Goal: Task Accomplishment & Management: Manage account settings

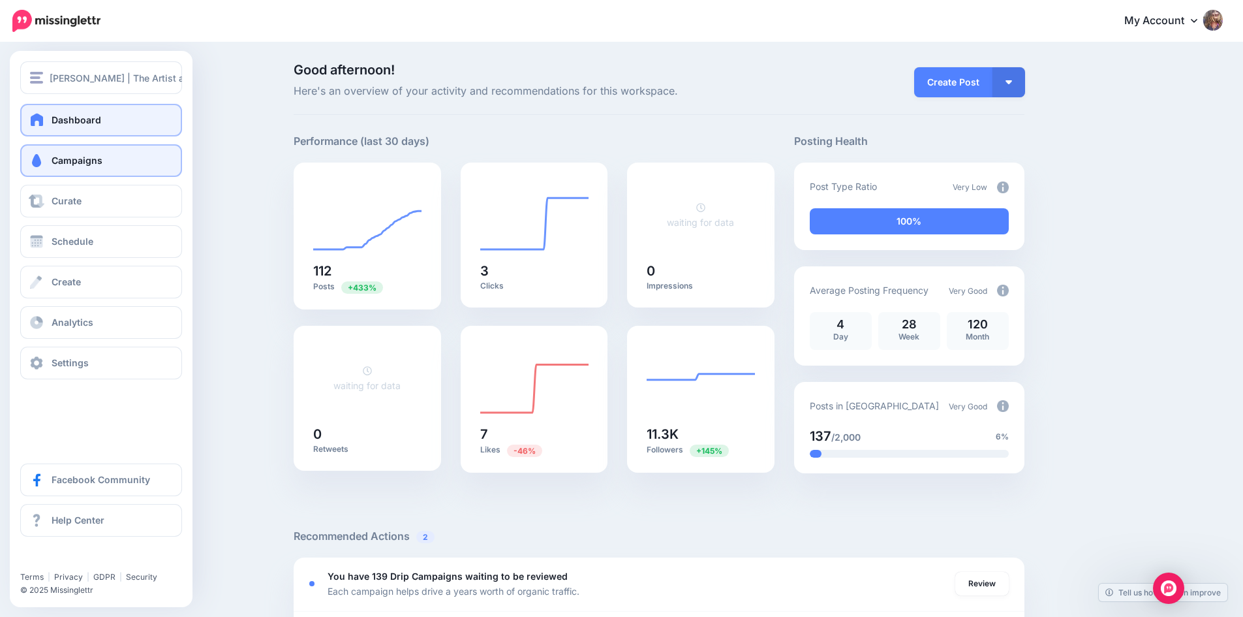
click at [75, 155] on span "Campaigns" at bounding box center [77, 160] width 51 height 11
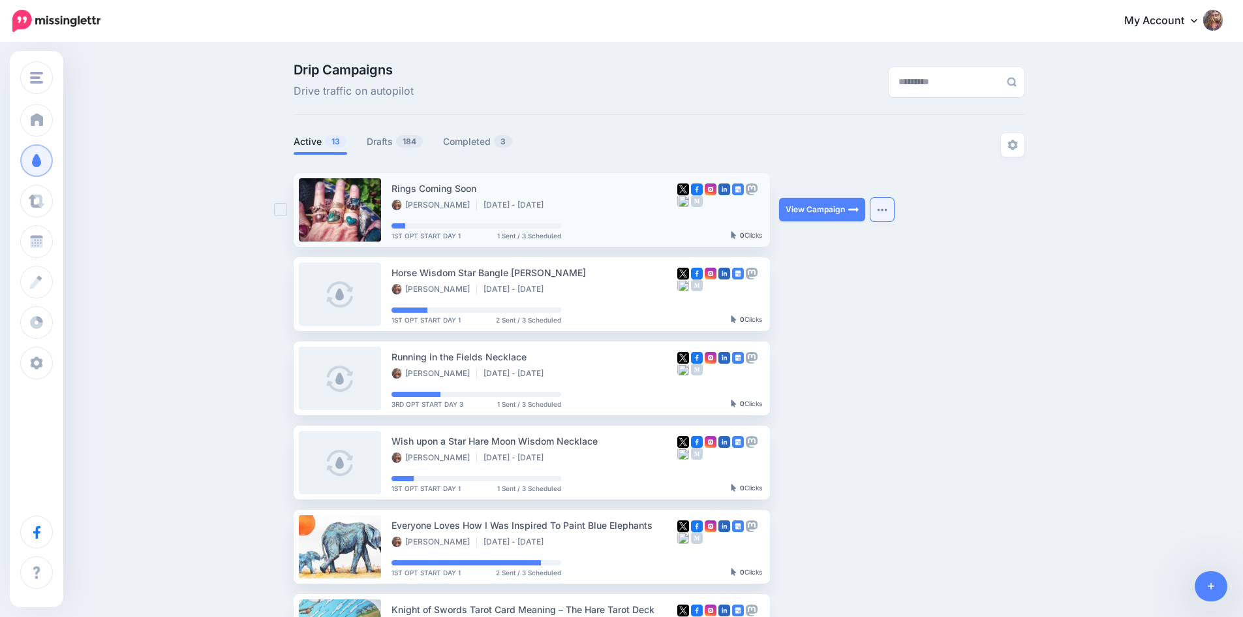
click at [894, 208] on button "button" at bounding box center [881, 209] width 23 height 23
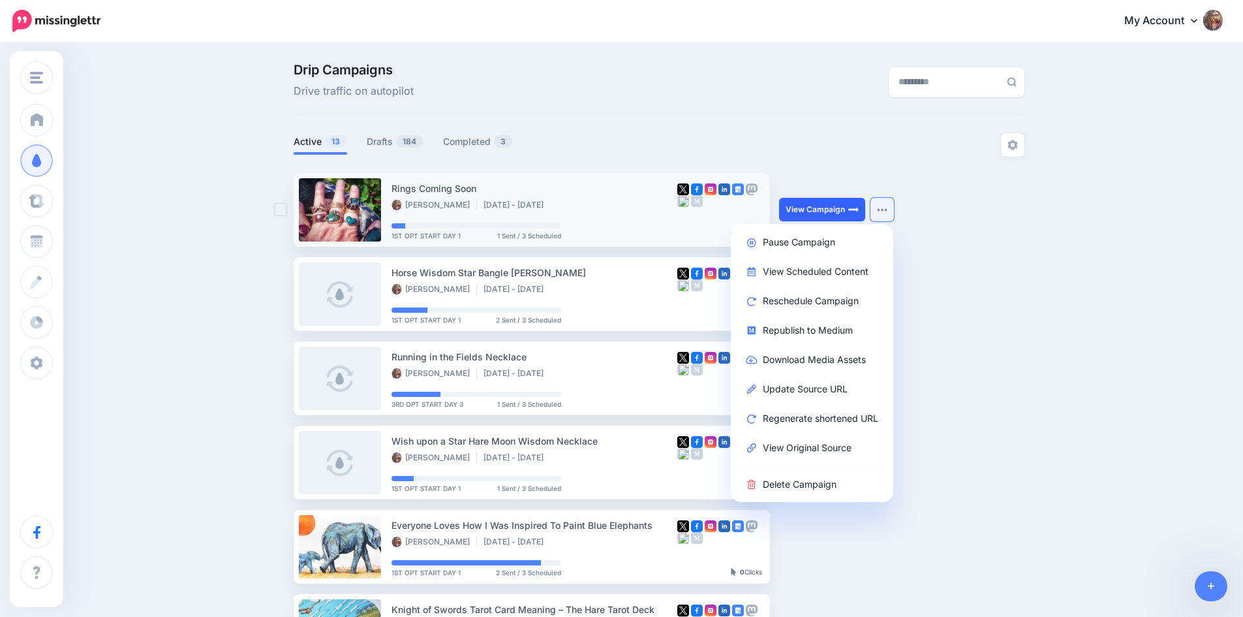
click at [838, 206] on link "View Campaign" at bounding box center [822, 209] width 86 height 23
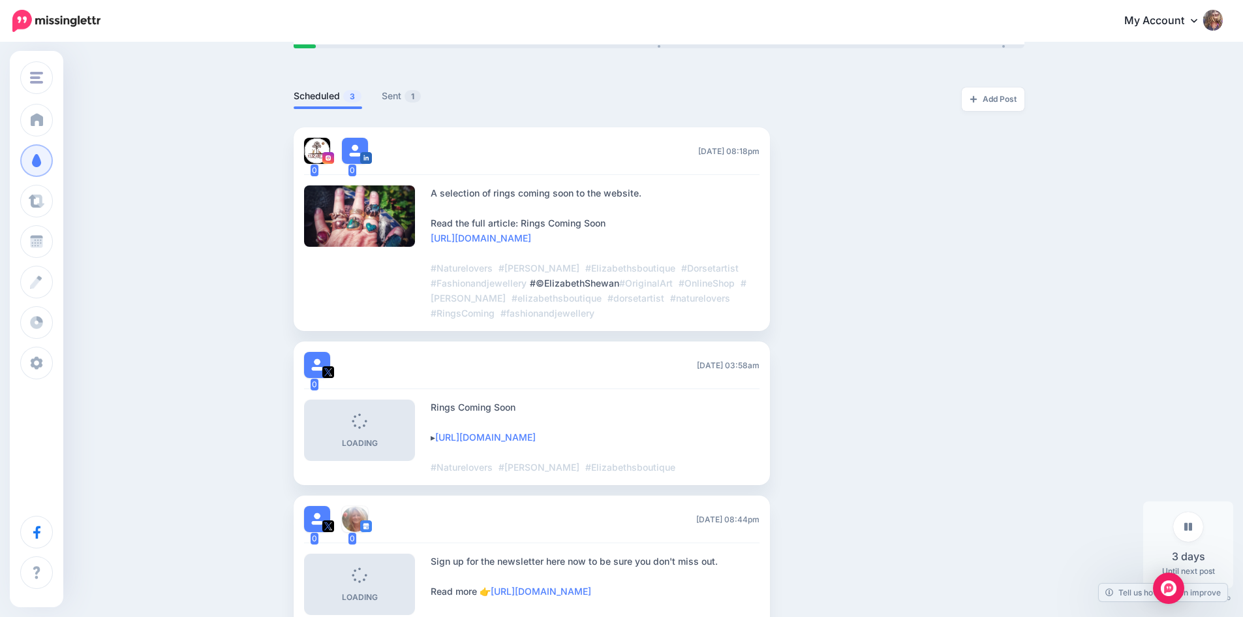
scroll to position [257, 0]
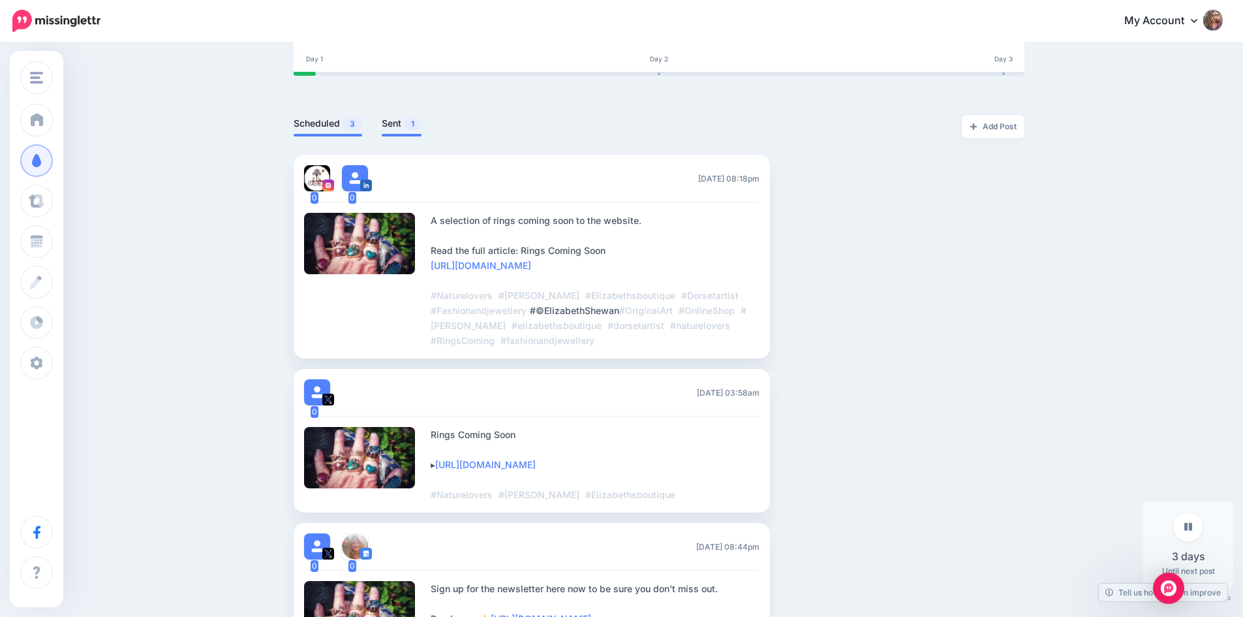
click at [400, 125] on link "Sent 1" at bounding box center [402, 123] width 40 height 16
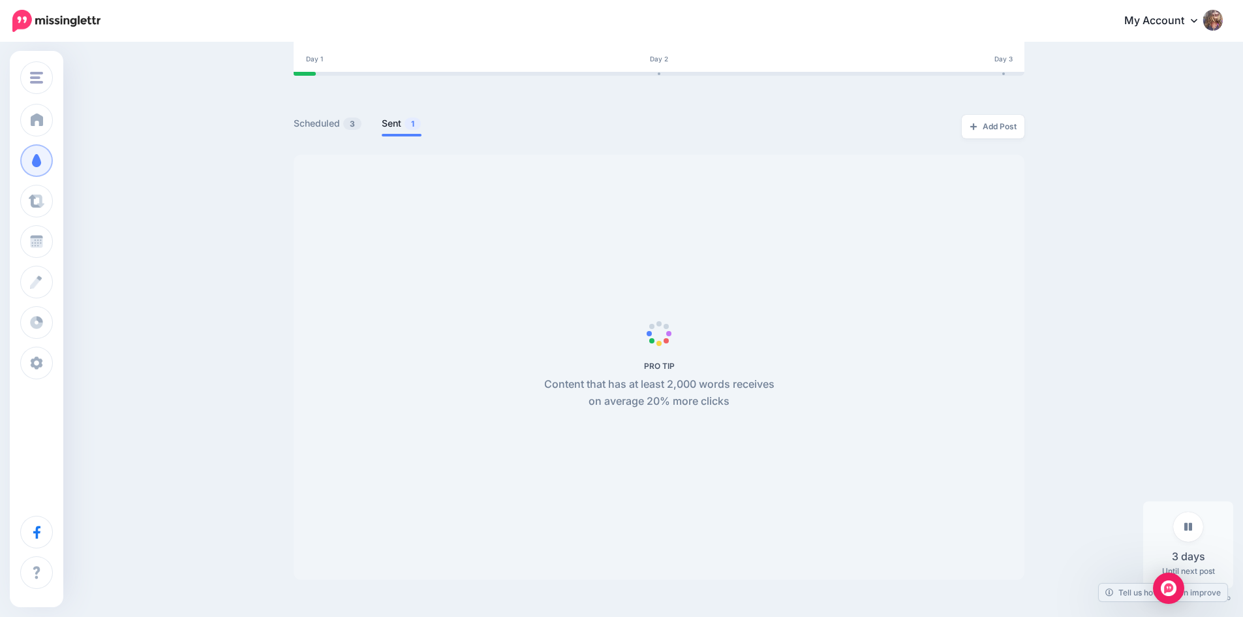
scroll to position [70, 0]
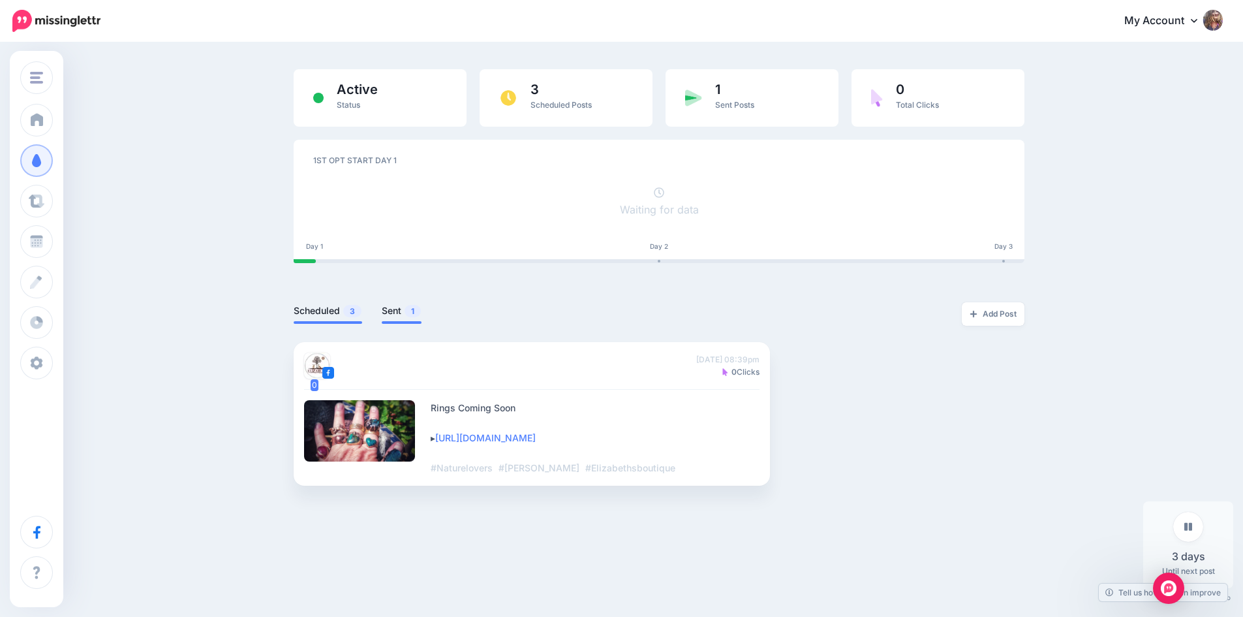
click at [318, 309] on link "Scheduled 3" at bounding box center [328, 311] width 69 height 16
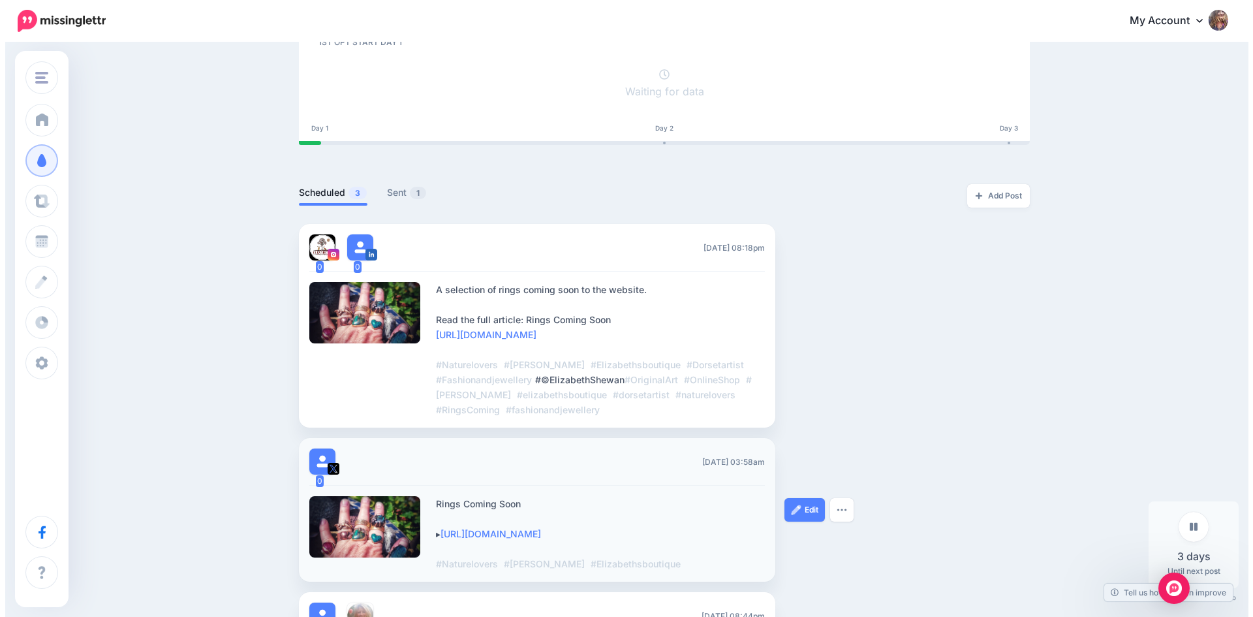
scroll to position [257, 0]
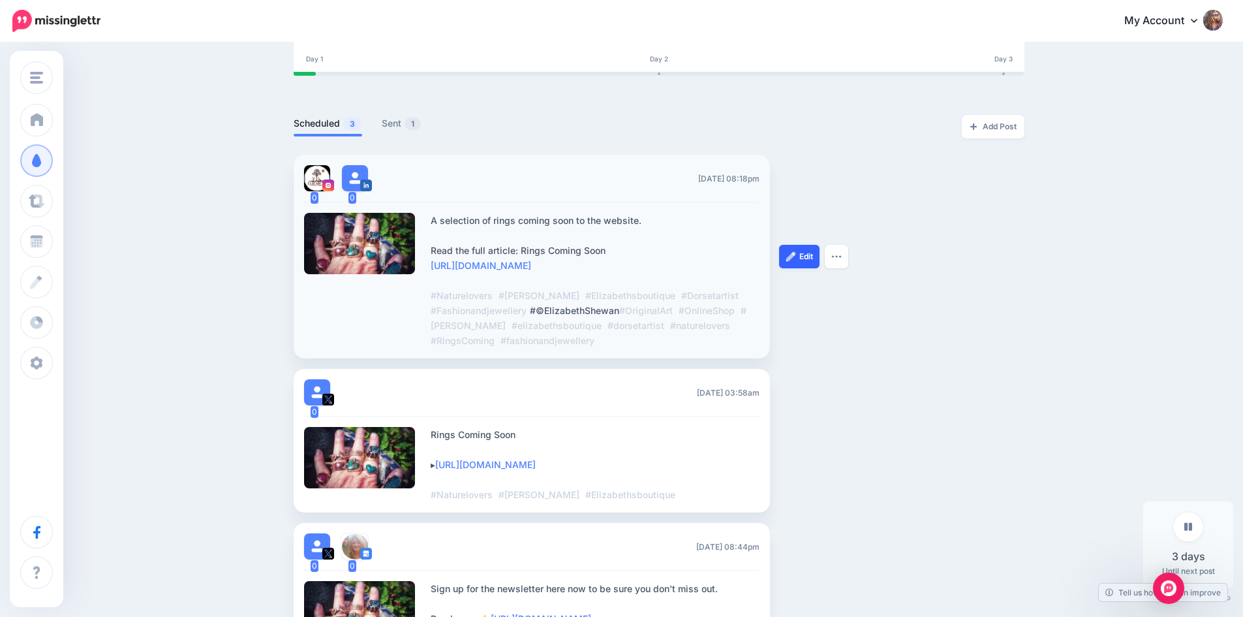
click at [807, 257] on link "Edit" at bounding box center [799, 256] width 40 height 23
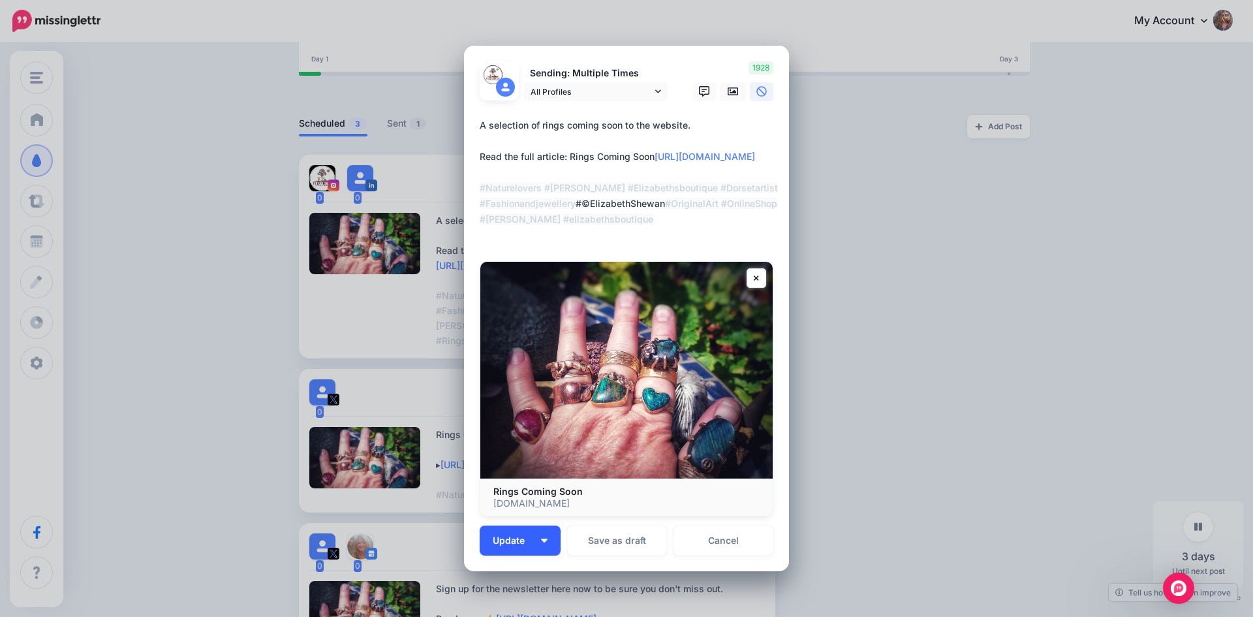
click at [542, 541] on img "button" at bounding box center [544, 540] width 7 height 4
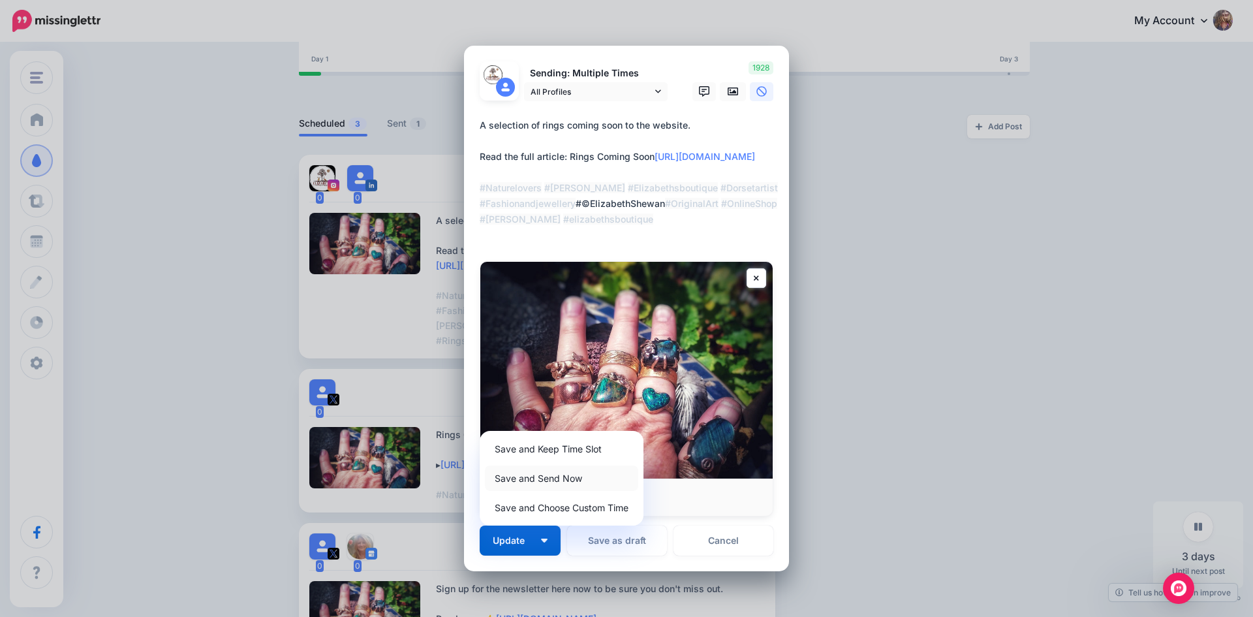
click at [546, 473] on link "Save and Send Now" at bounding box center [561, 477] width 153 height 25
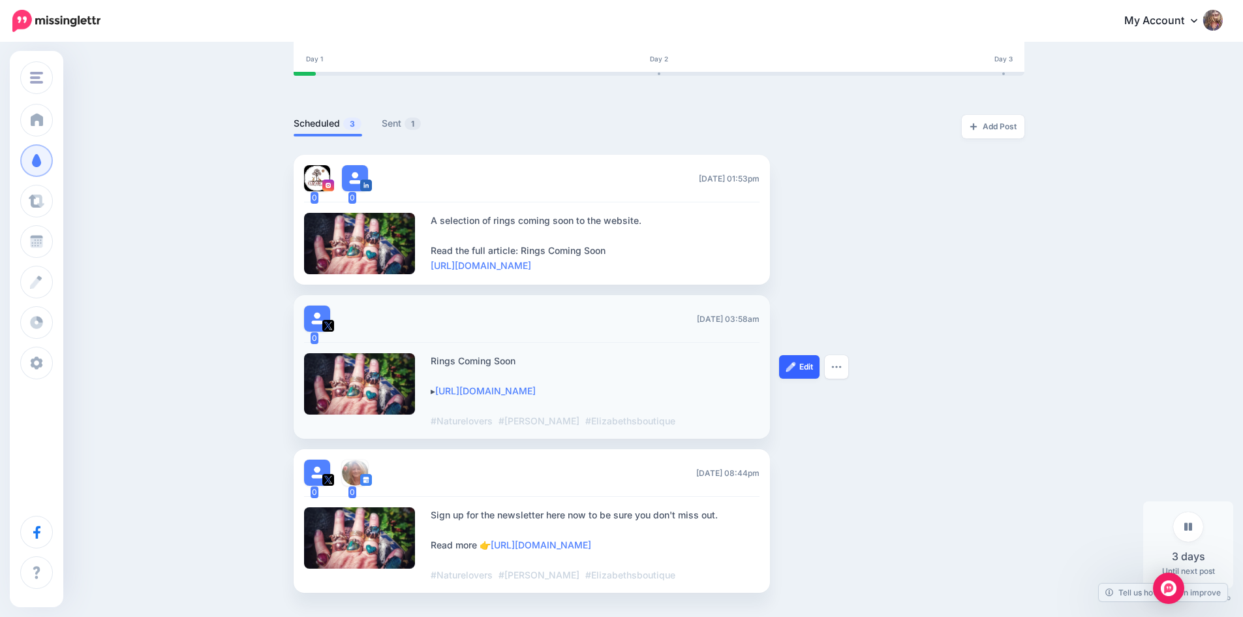
click at [796, 371] on img at bounding box center [791, 366] width 10 height 10
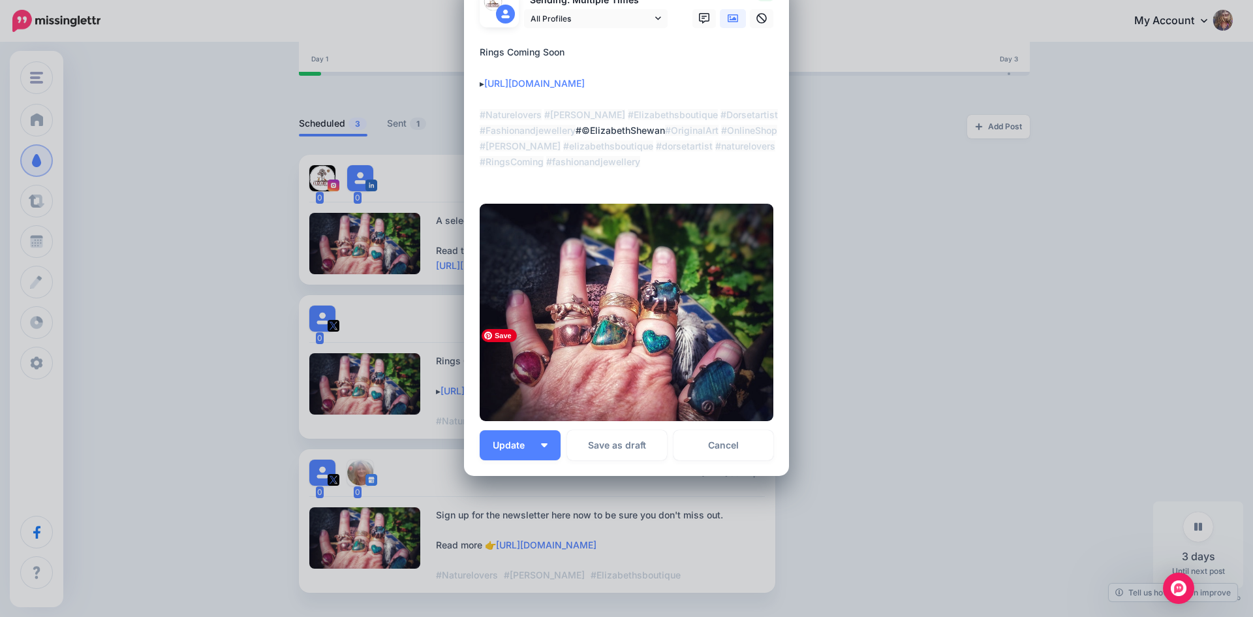
scroll to position [85, 0]
click at [542, 448] on button "Update" at bounding box center [520, 444] width 81 height 30
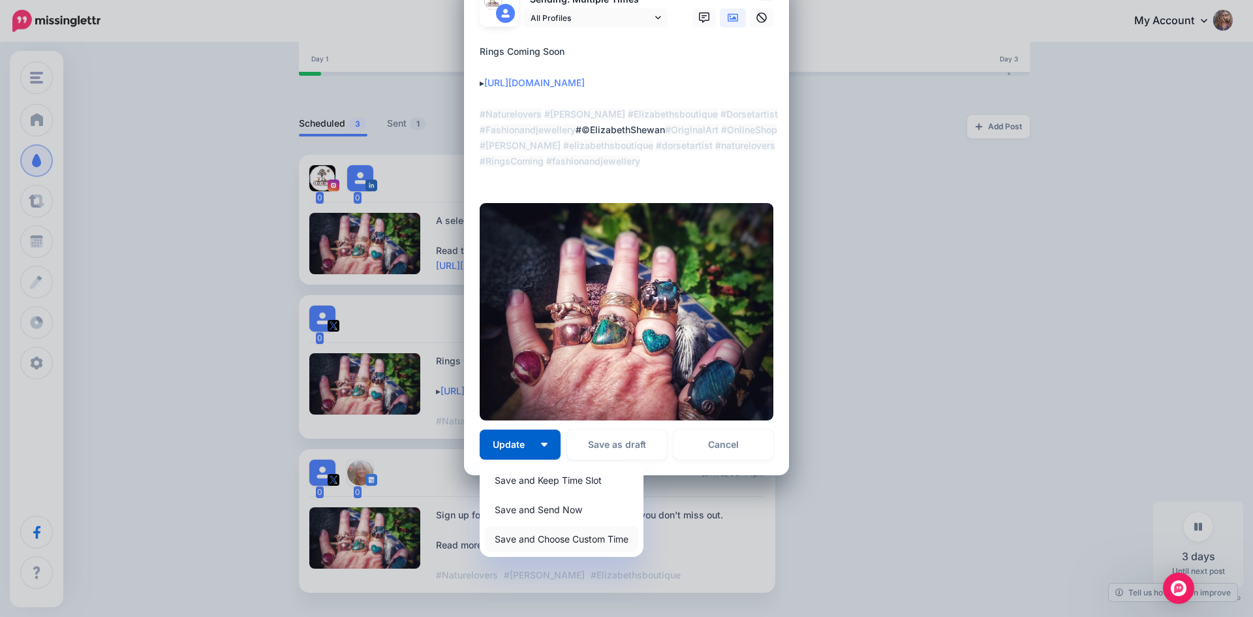
click at [557, 538] on link "Save and Choose Custom Time" at bounding box center [561, 538] width 153 height 25
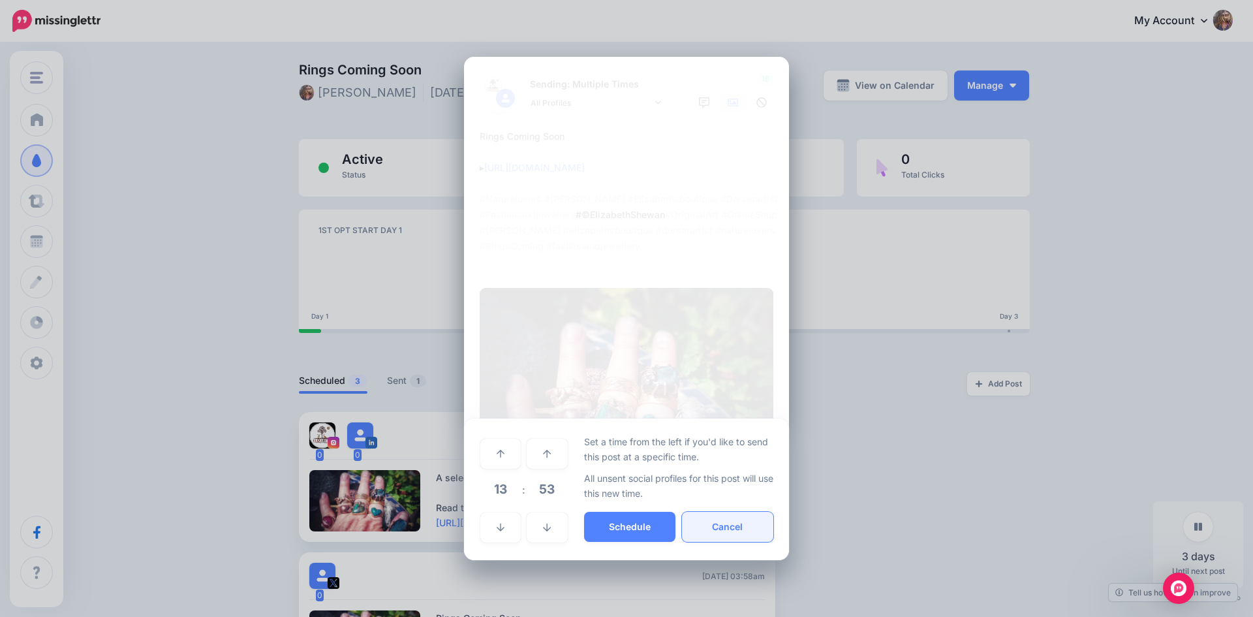
click at [721, 530] on button "Cancel" at bounding box center [727, 527] width 91 height 30
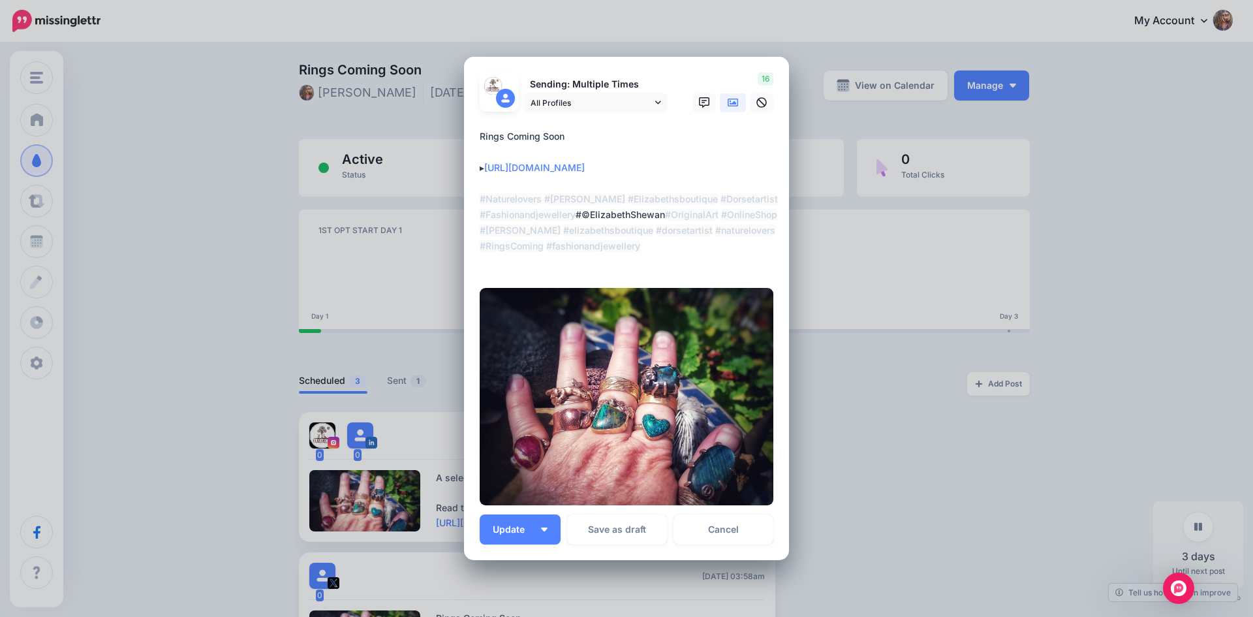
click at [721, 530] on link "Cancel" at bounding box center [723, 529] width 100 height 30
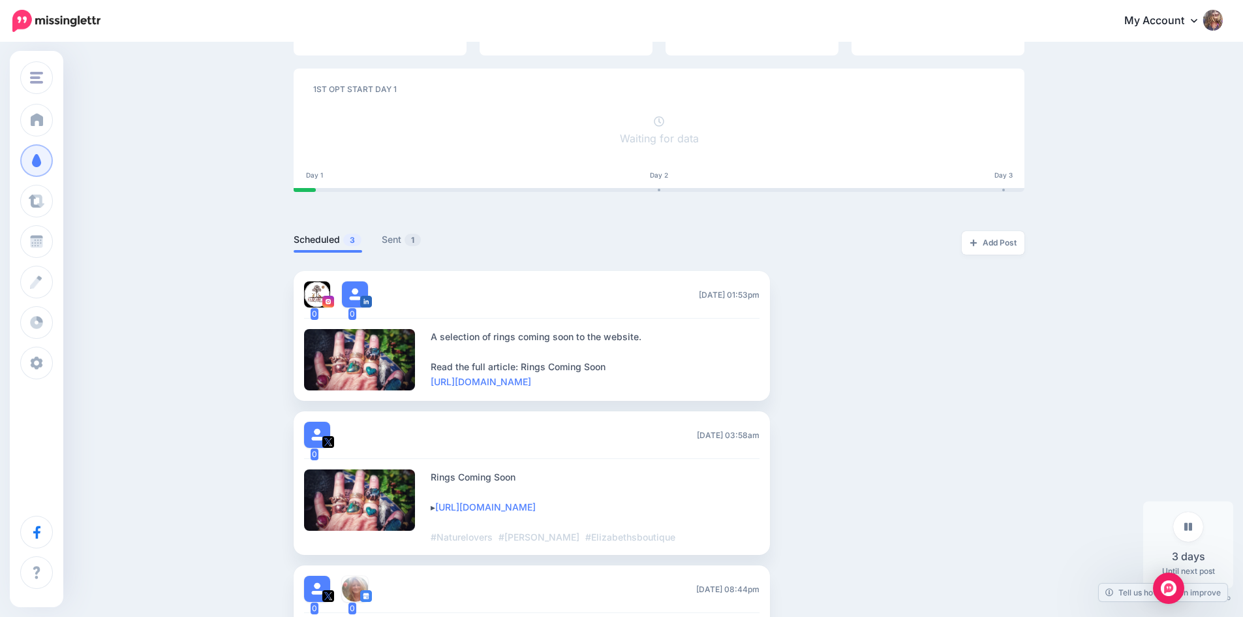
scroll to position [280, 0]
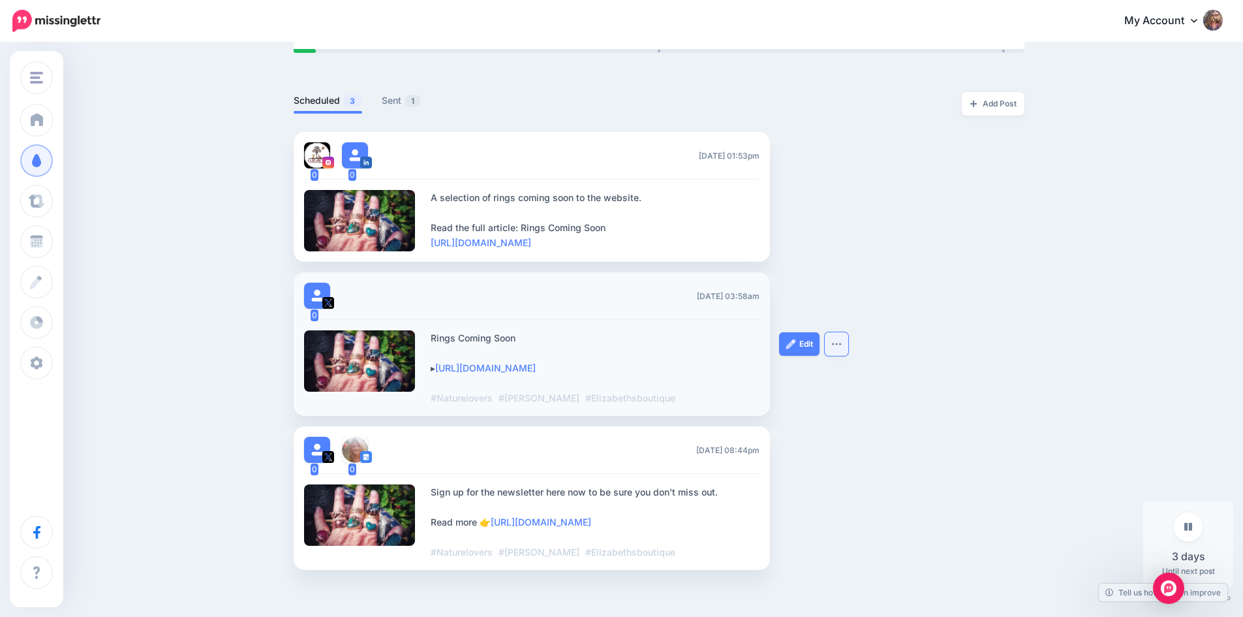
click at [838, 340] on button "button" at bounding box center [836, 343] width 23 height 23
click at [795, 347] on img at bounding box center [791, 344] width 10 height 10
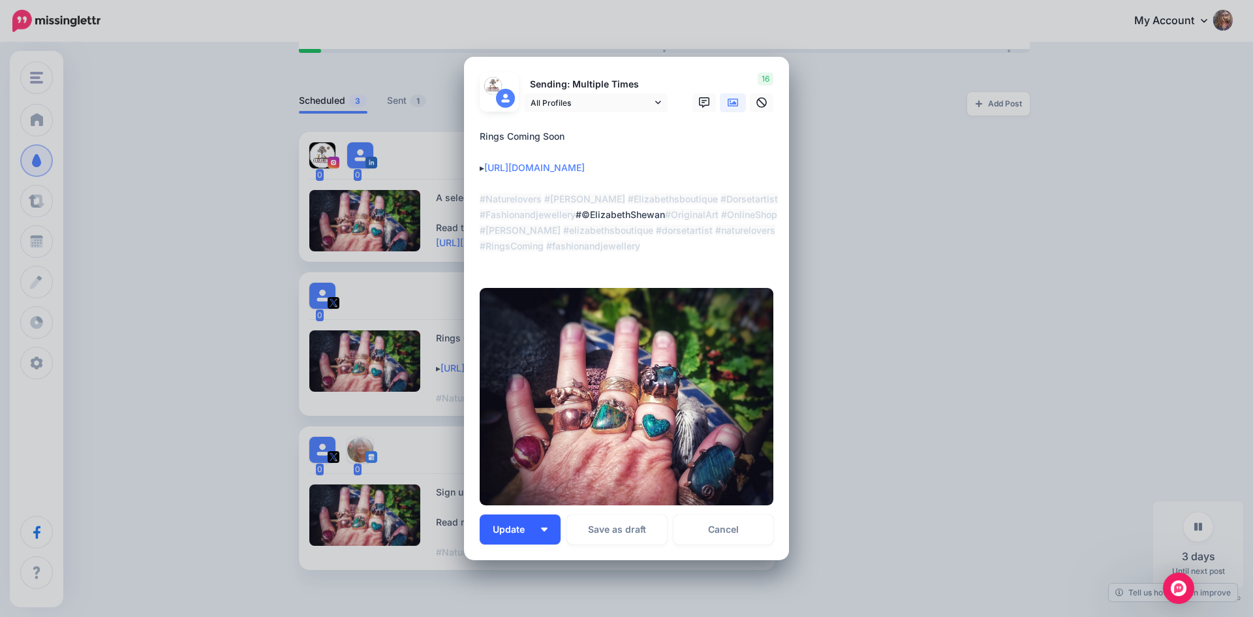
click at [545, 527] on button "Update" at bounding box center [520, 529] width 81 height 30
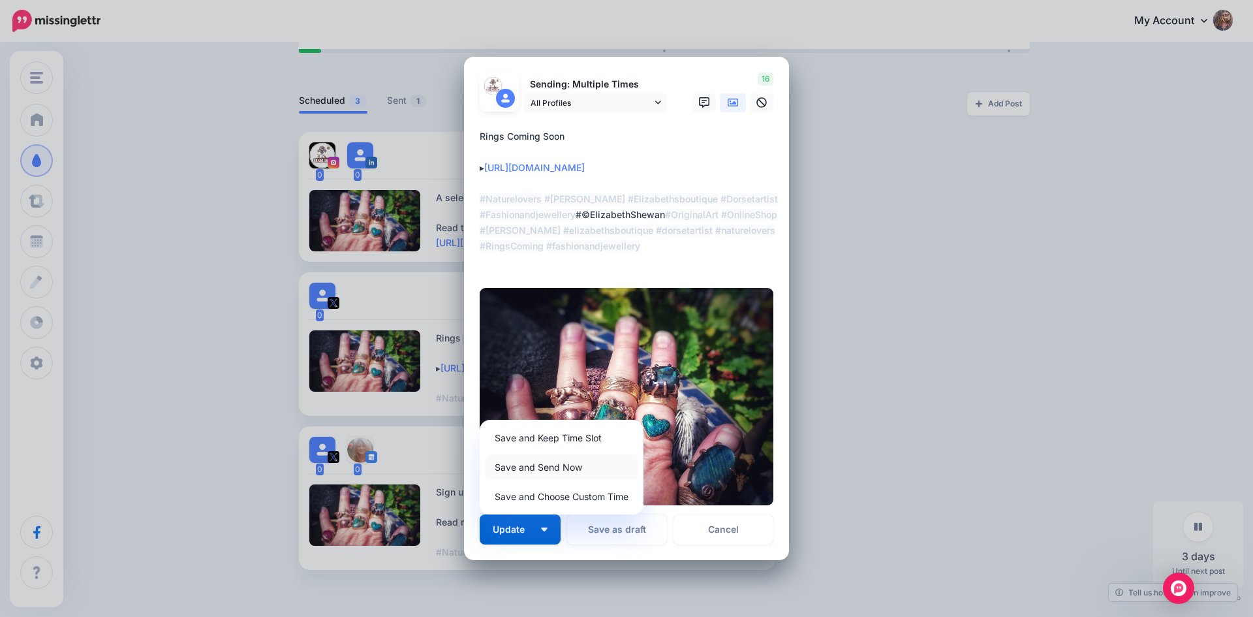
click at [556, 465] on link "Save and Send Now" at bounding box center [561, 466] width 153 height 25
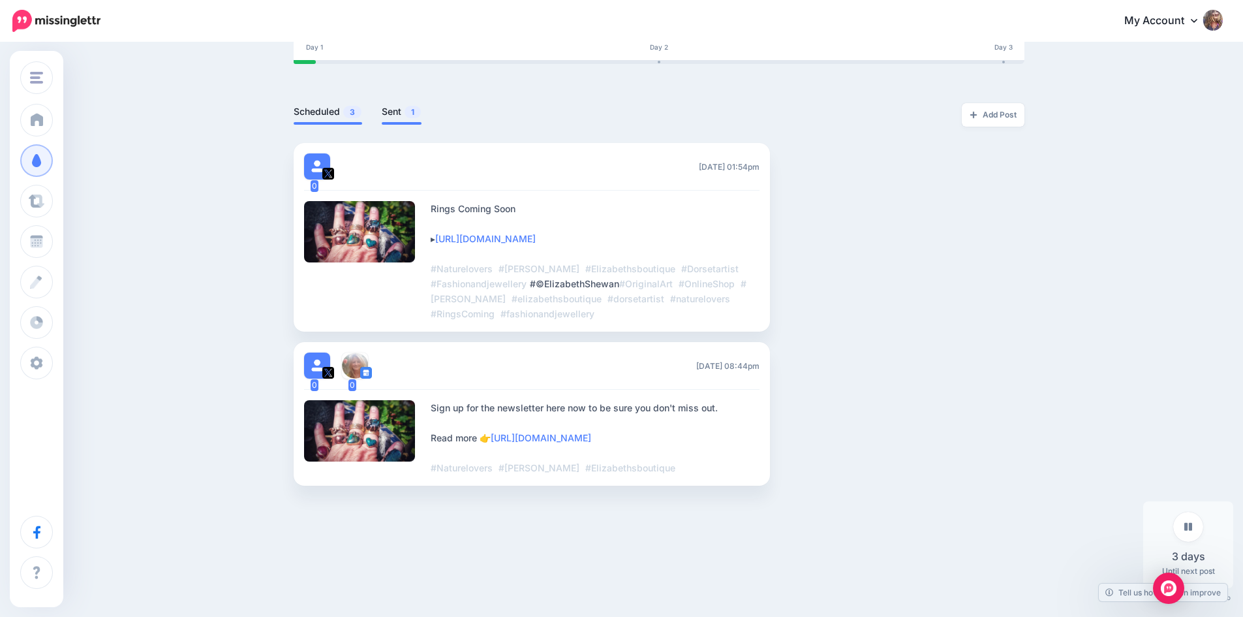
click at [398, 104] on link "Sent 1" at bounding box center [402, 112] width 40 height 16
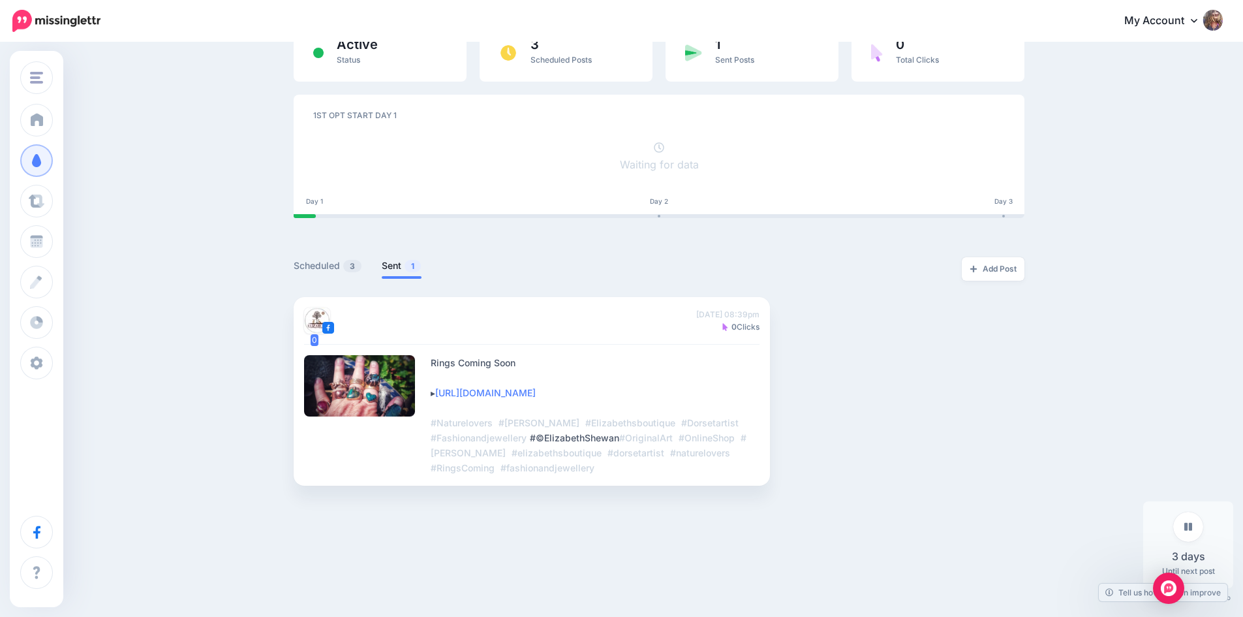
scroll to position [115, 0]
click at [327, 262] on link "Scheduled 3" at bounding box center [328, 266] width 69 height 16
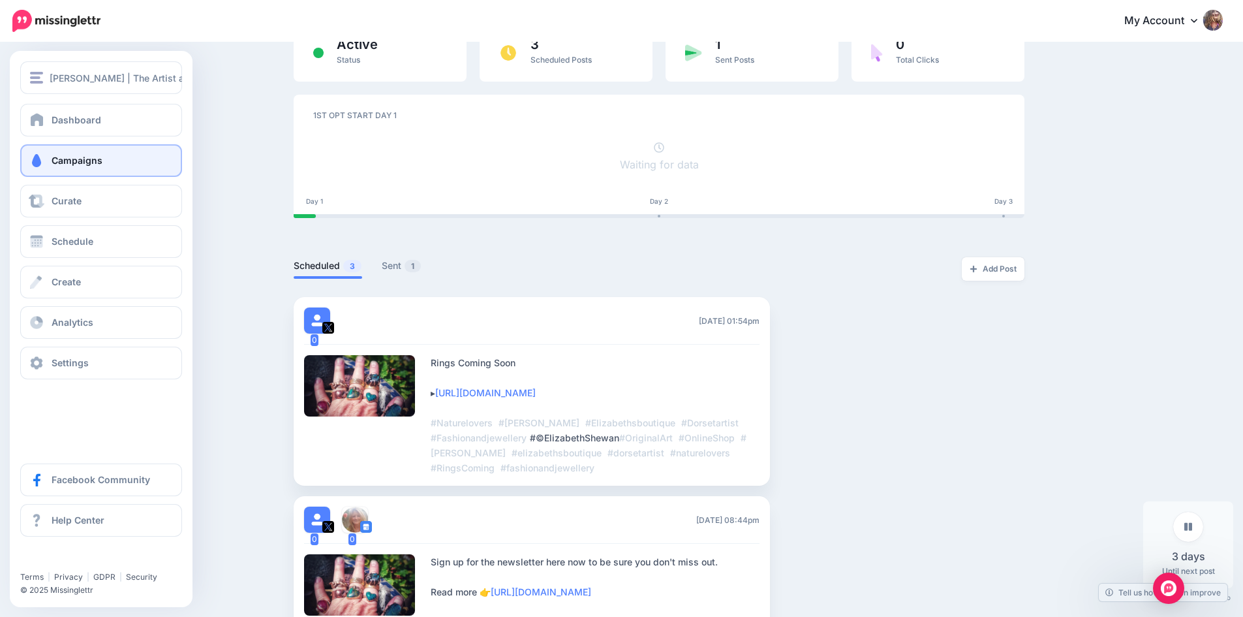
click at [77, 166] on link "Campaigns" at bounding box center [101, 160] width 162 height 33
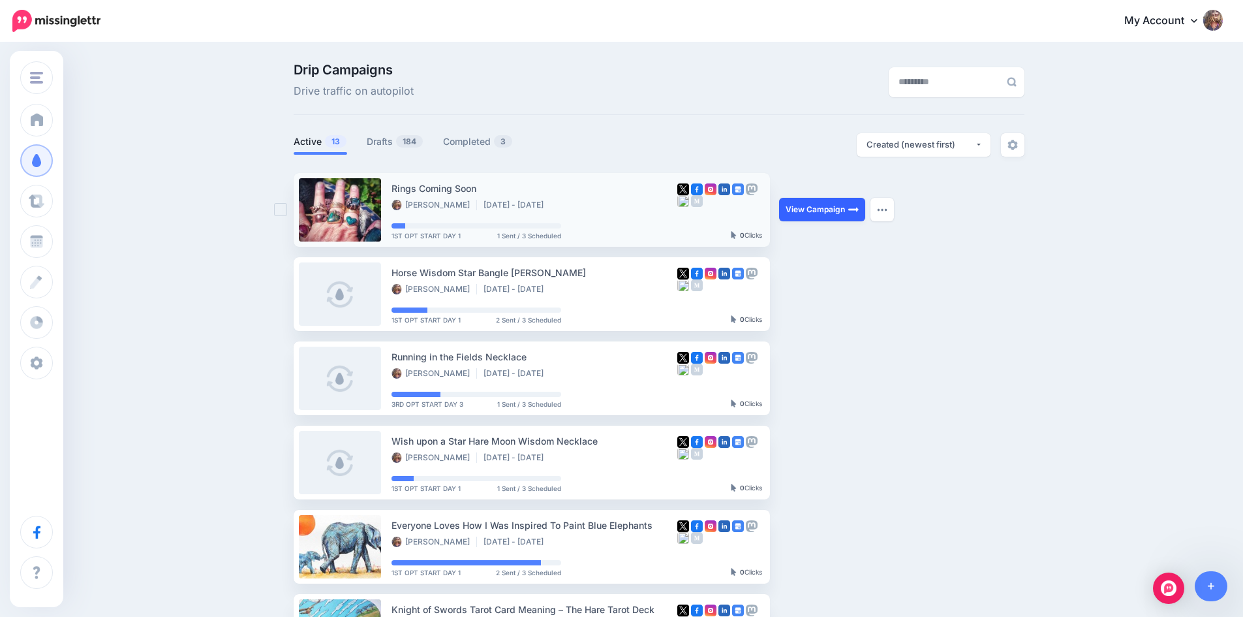
click at [830, 211] on link "View Campaign" at bounding box center [822, 209] width 86 height 23
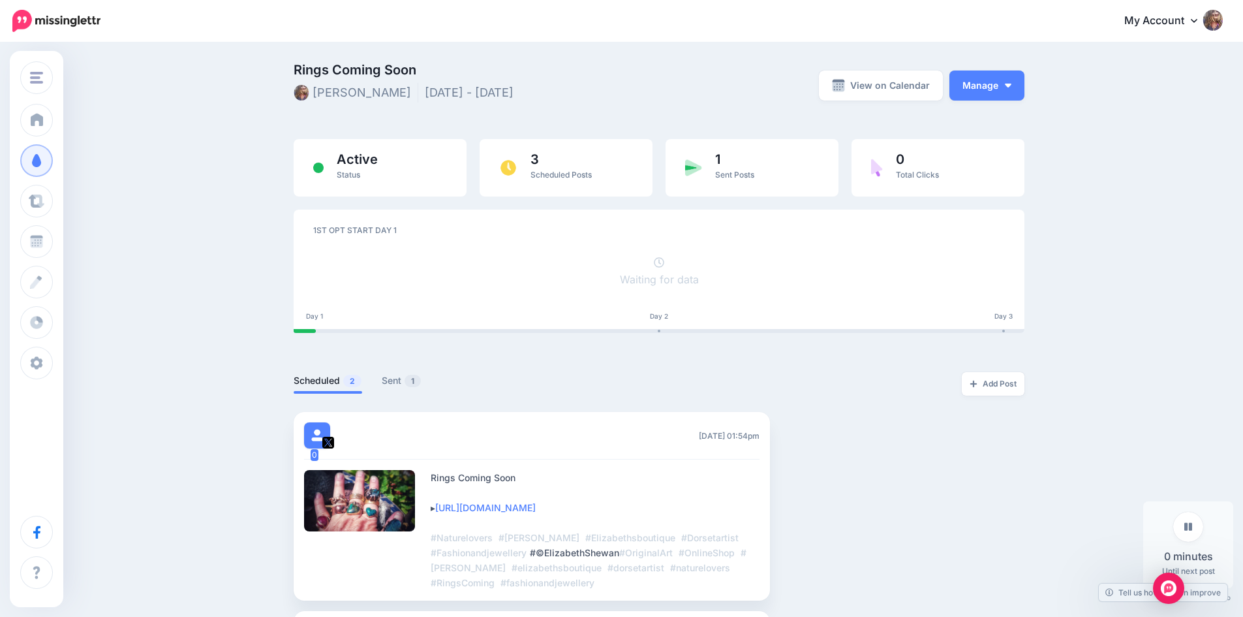
scroll to position [261, 0]
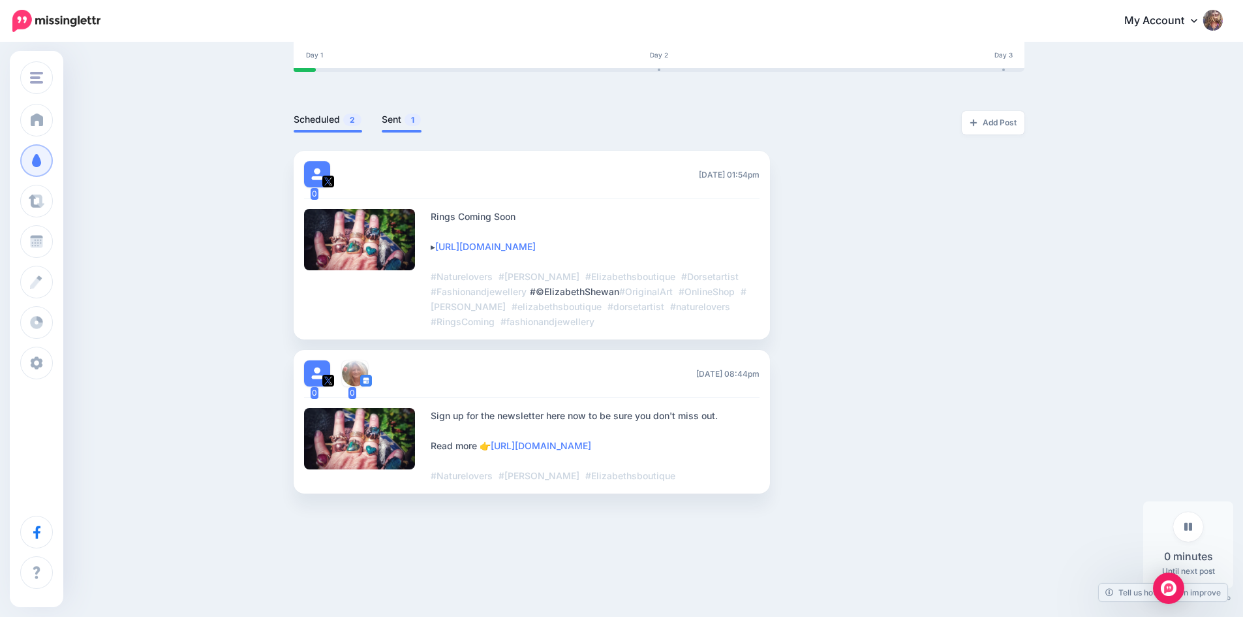
click at [405, 122] on link "Sent 1" at bounding box center [402, 120] width 40 height 16
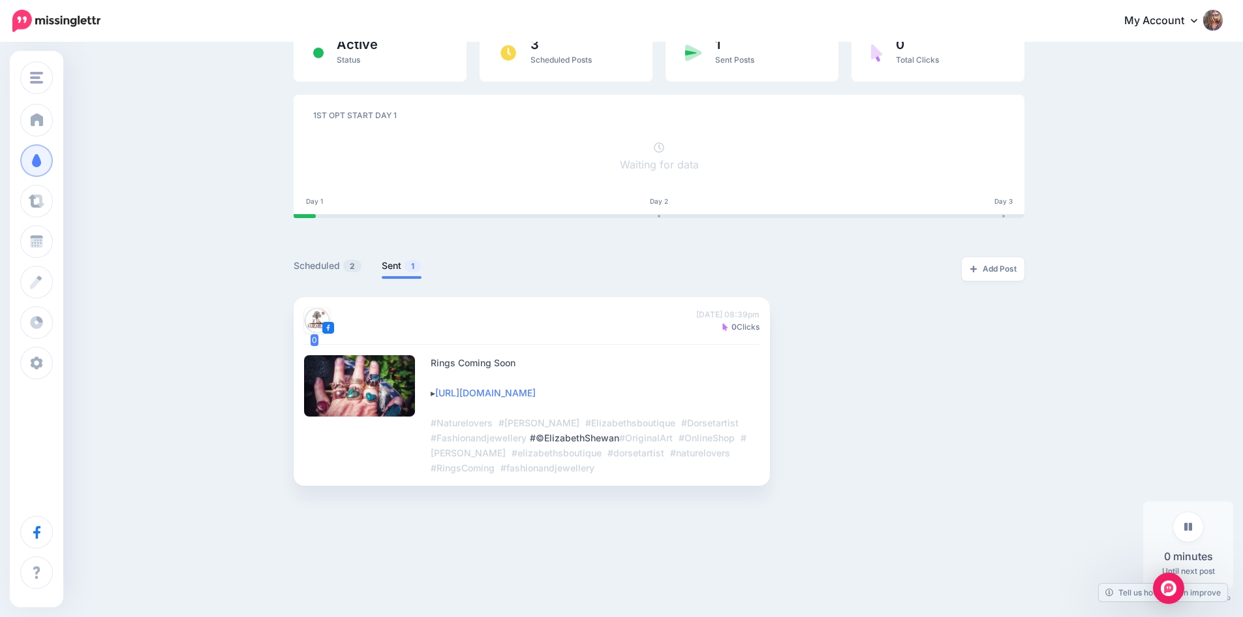
scroll to position [115, 0]
click at [324, 262] on link "Scheduled 2" at bounding box center [328, 266] width 69 height 16
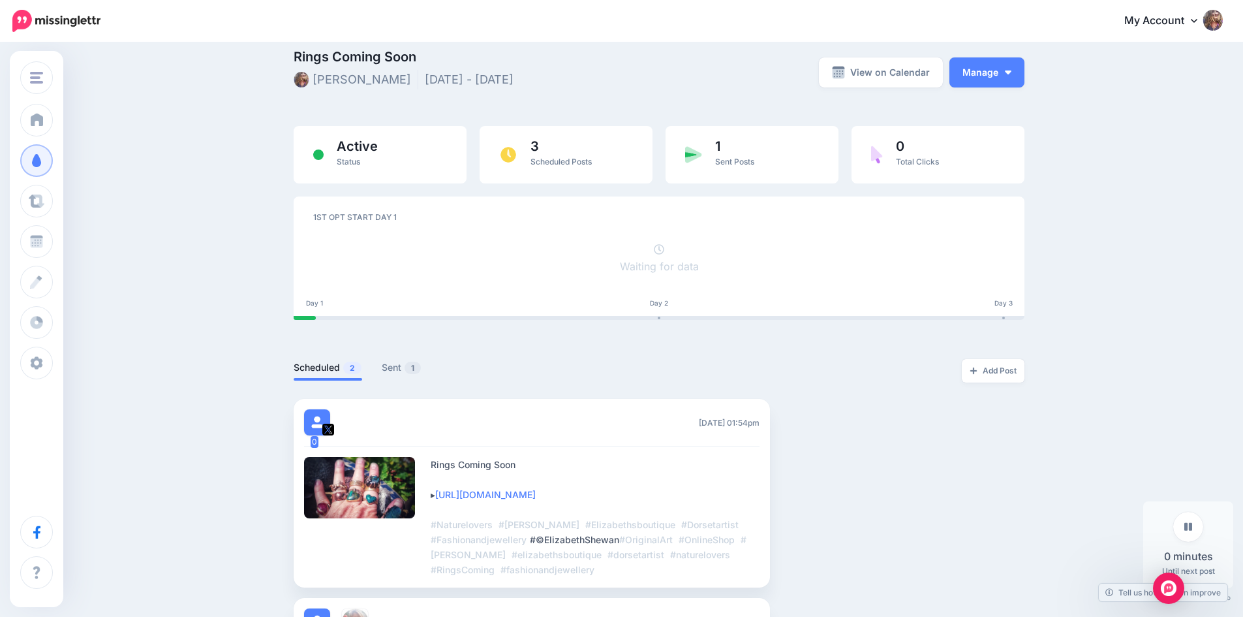
scroll to position [0, 0]
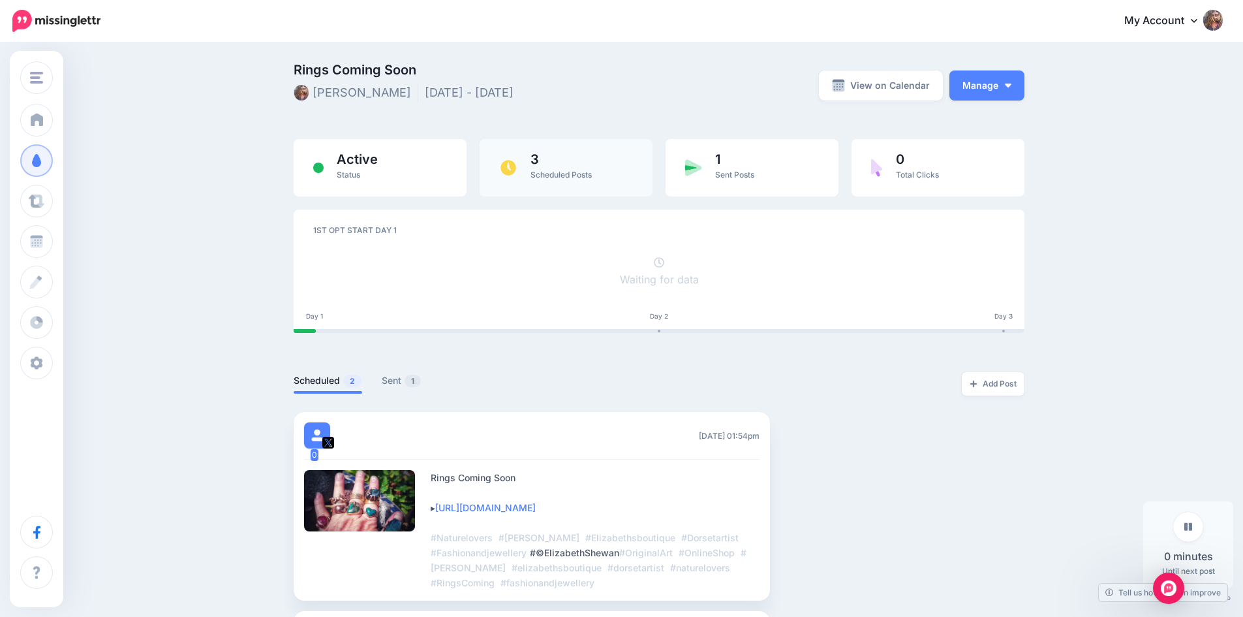
click at [577, 172] on span "Scheduled Posts" at bounding box center [560, 175] width 61 height 10
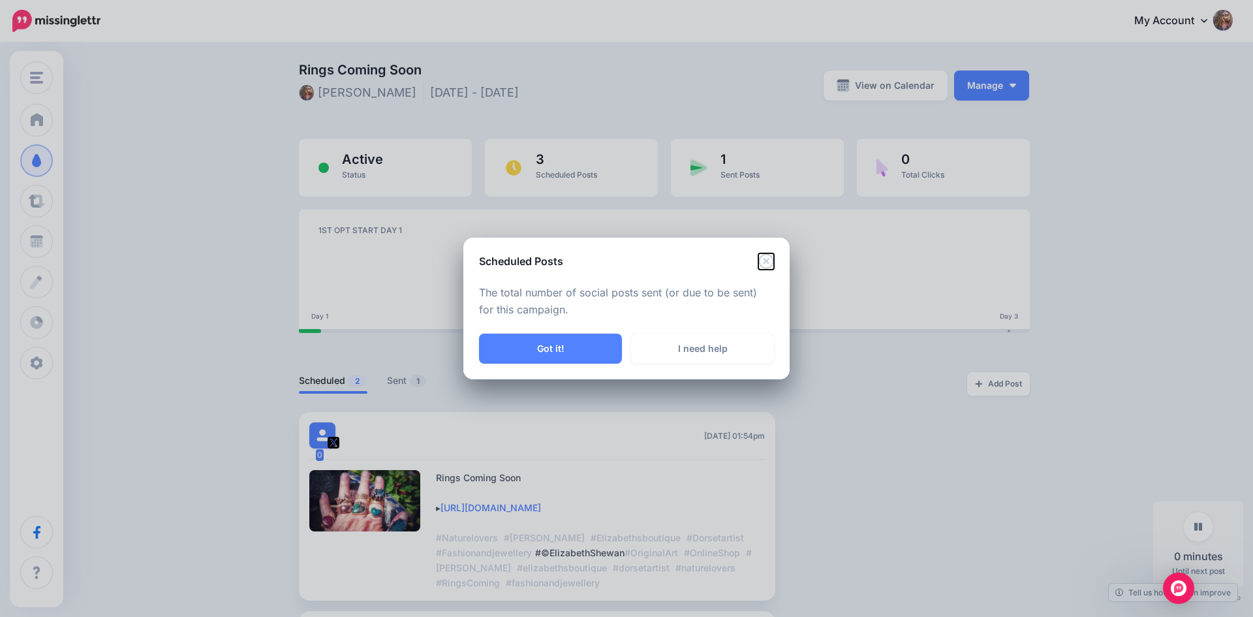
click at [763, 263] on icon "Close" at bounding box center [765, 260] width 15 height 15
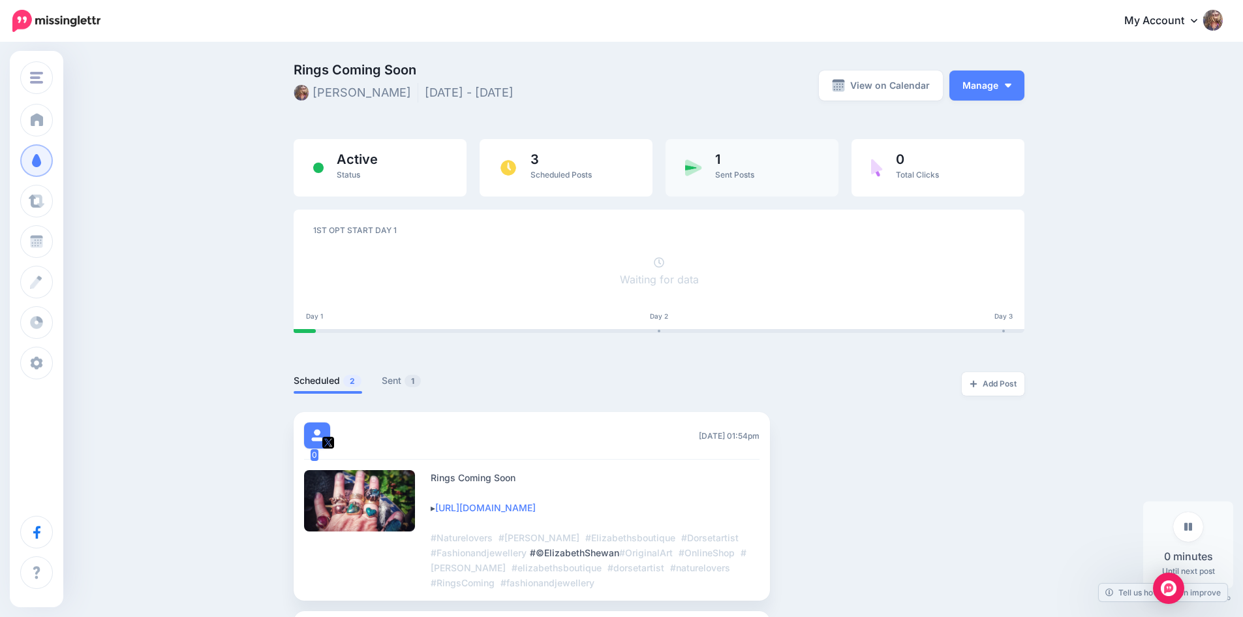
click at [792, 170] on div "1 Sent Posts" at bounding box center [752, 167] width 173 height 57
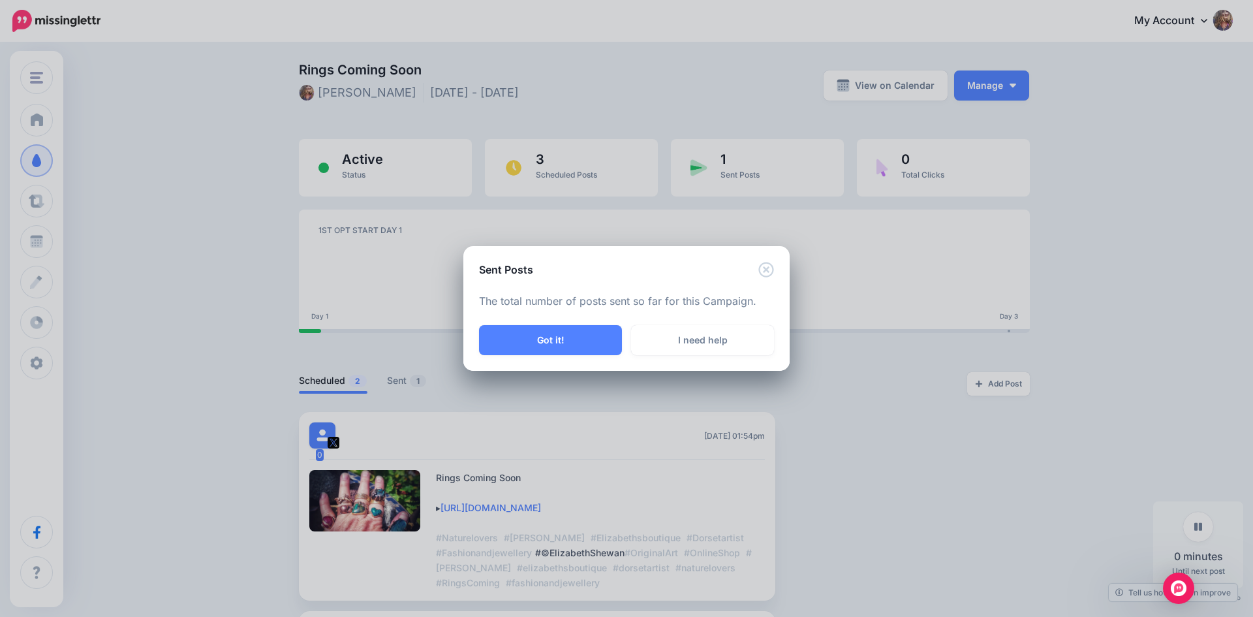
click at [206, 262] on div "Sent Posts The total number of posts sent so far for this Campaign. Got it! I n…" at bounding box center [626, 308] width 1253 height 617
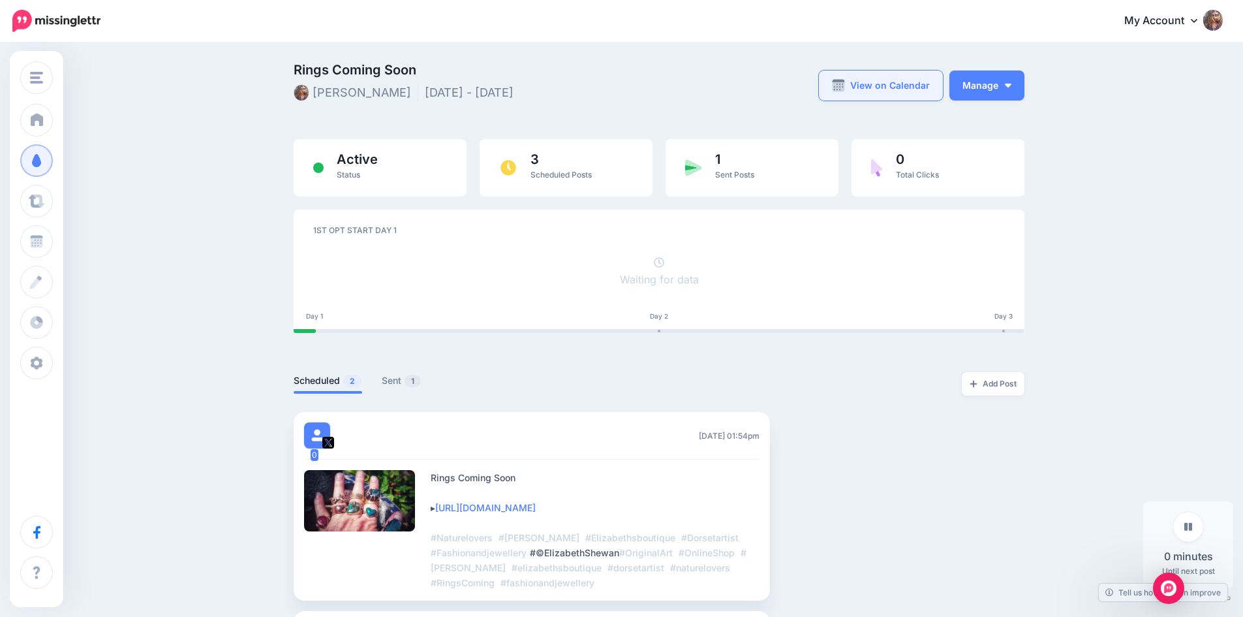
click at [904, 85] on link "View on Calendar" at bounding box center [881, 85] width 124 height 30
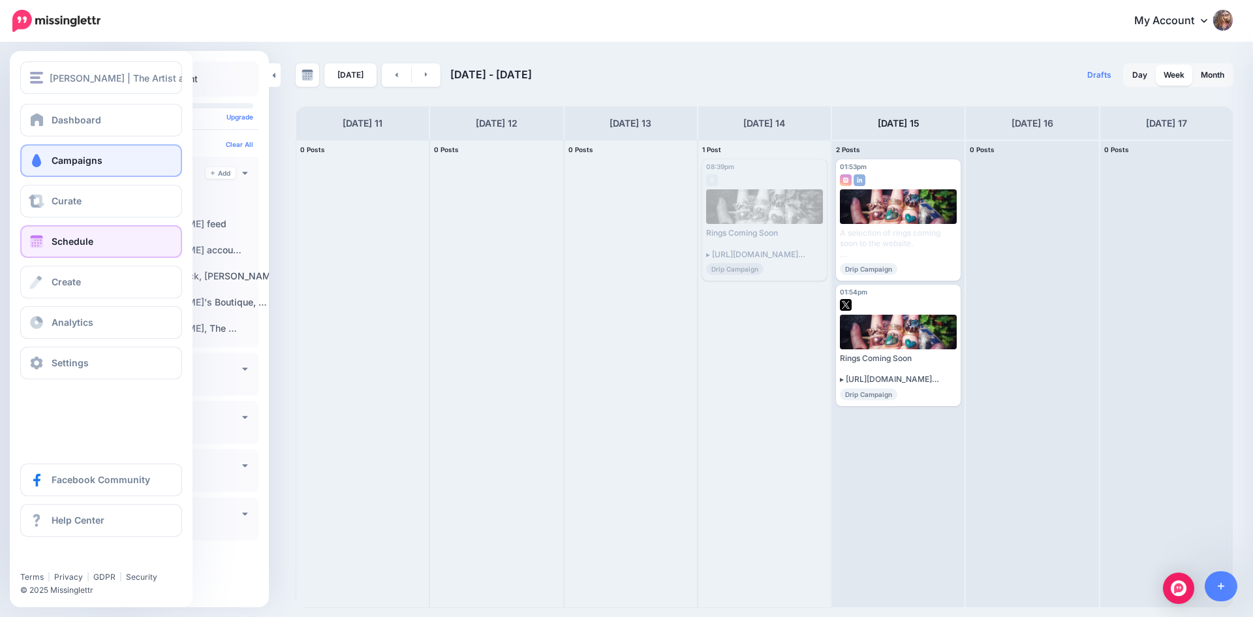
click at [52, 152] on link "Campaigns" at bounding box center [101, 160] width 162 height 33
